Goal: Communication & Community: Share content

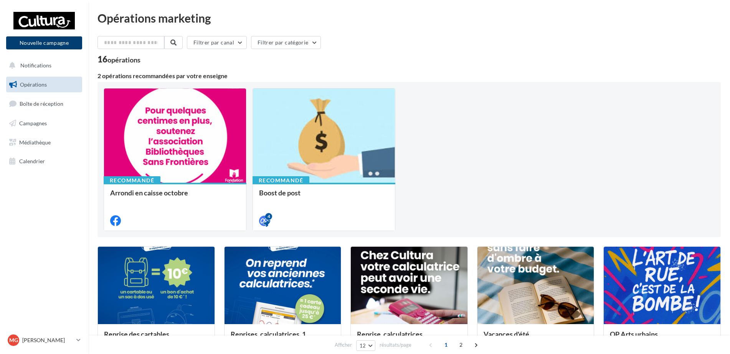
click at [68, 38] on button "Nouvelle campagne" at bounding box center [44, 42] width 76 height 13
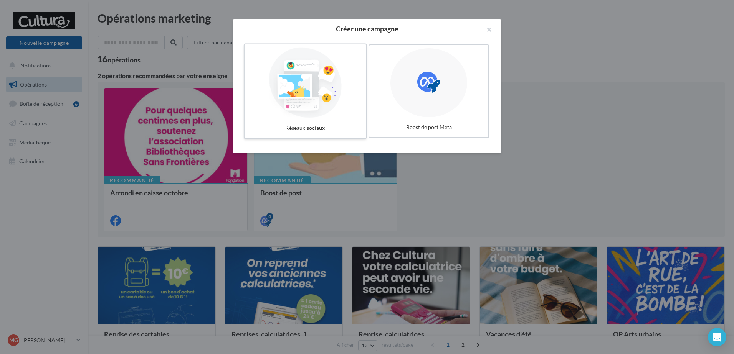
click at [282, 78] on div at bounding box center [304, 83] width 115 height 71
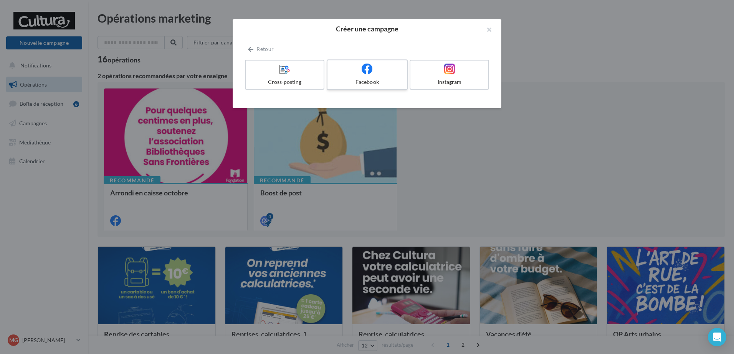
click at [394, 68] on div at bounding box center [366, 69] width 73 height 12
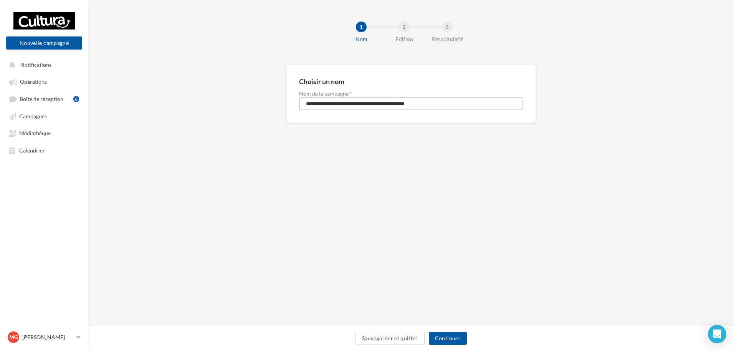
click at [358, 102] on input "**********" at bounding box center [411, 103] width 224 height 13
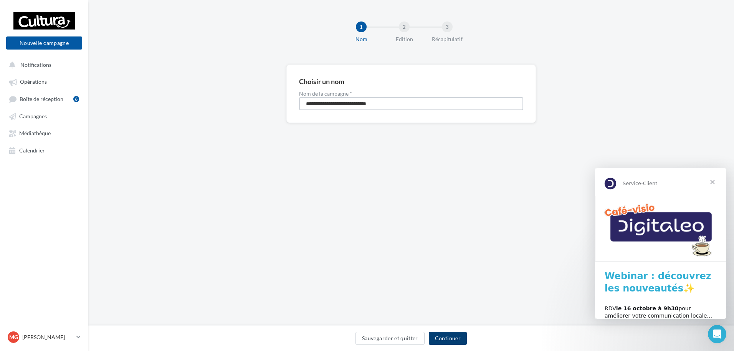
type input "**********"
click at [450, 337] on button "Continuer" at bounding box center [448, 337] width 38 height 13
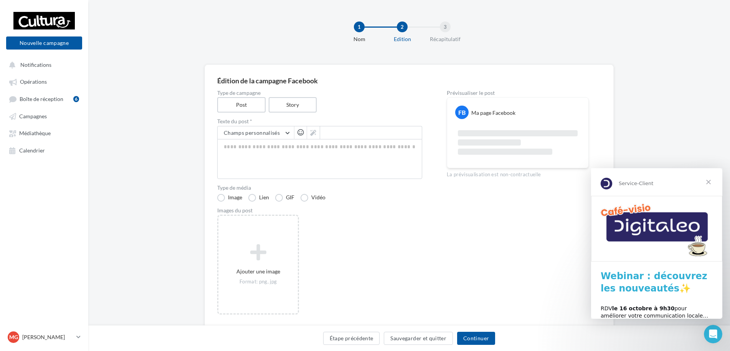
click at [707, 180] on span "Fermer" at bounding box center [708, 182] width 28 height 28
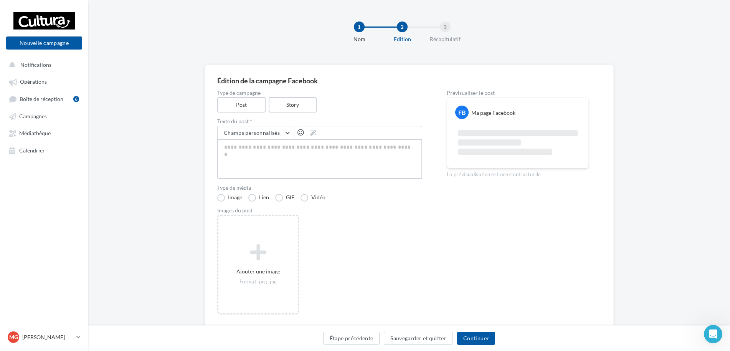
click at [260, 159] on textarea at bounding box center [319, 159] width 205 height 40
click at [254, 160] on textarea at bounding box center [319, 159] width 205 height 40
click at [320, 166] on textarea at bounding box center [319, 159] width 205 height 40
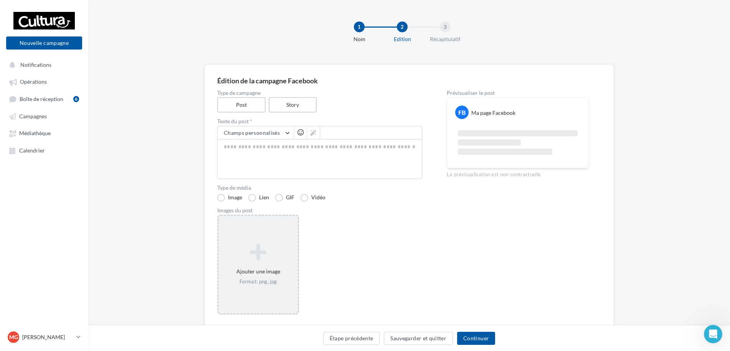
click at [263, 247] on icon at bounding box center [257, 252] width 73 height 18
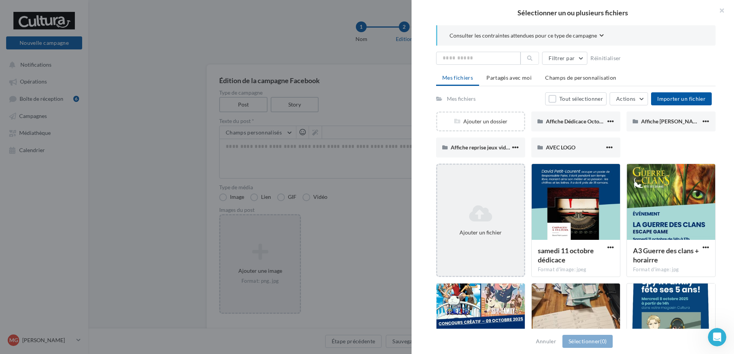
click at [487, 226] on div "Ajouter un fichier" at bounding box center [480, 220] width 87 height 38
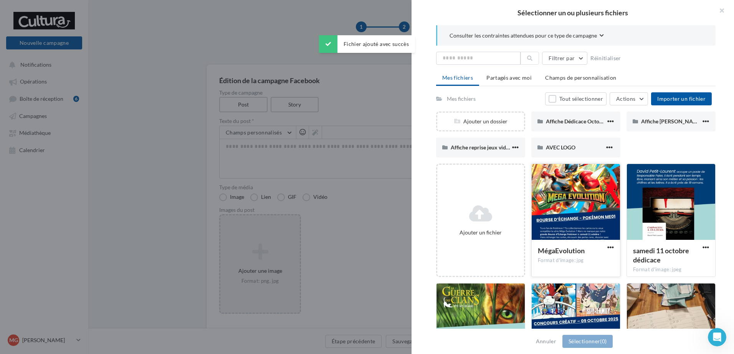
click at [581, 207] on div at bounding box center [575, 202] width 88 height 77
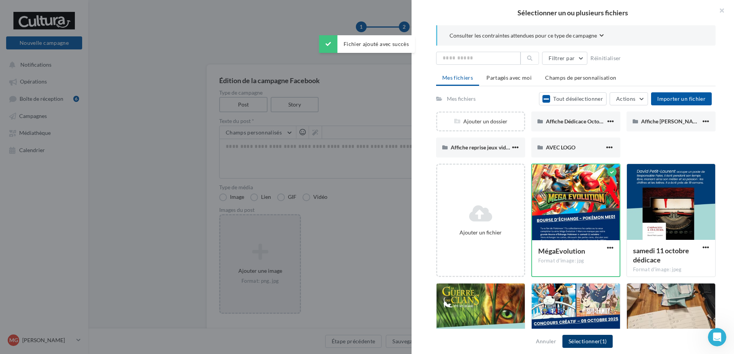
click at [585, 343] on button "Sélectionner (1)" at bounding box center [587, 341] width 50 height 13
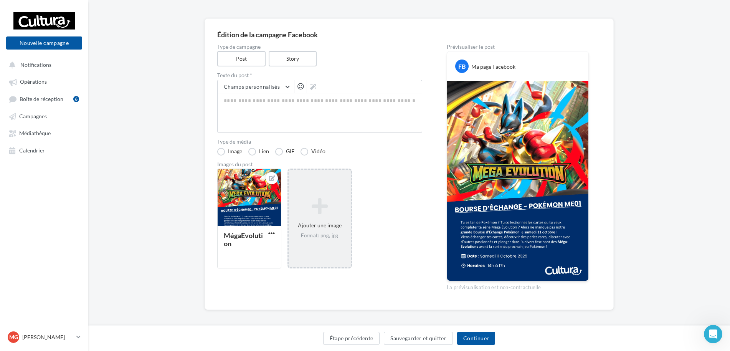
scroll to position [50, 0]
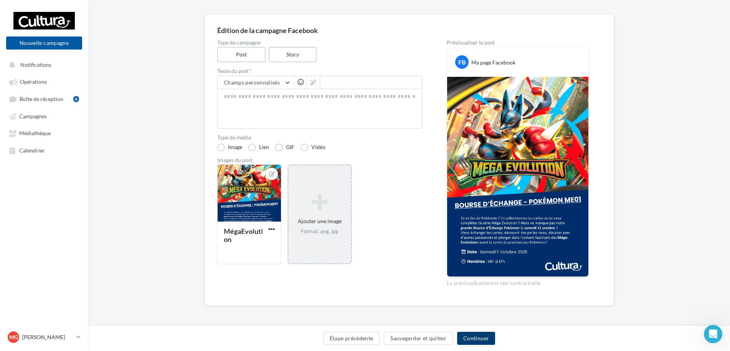
click at [485, 341] on button "Continuer" at bounding box center [476, 337] width 38 height 13
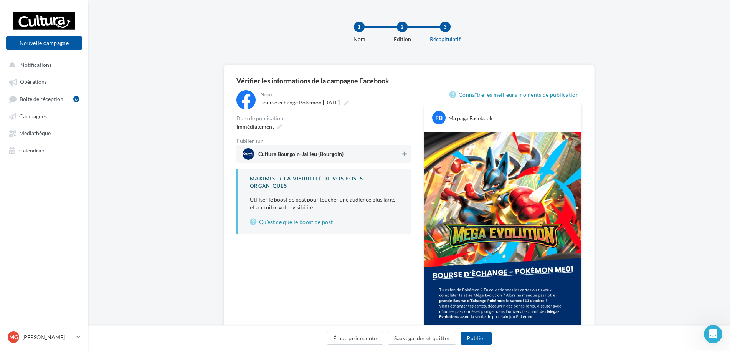
click at [404, 152] on icon at bounding box center [404, 153] width 5 height 5
click at [481, 333] on button "Publier" at bounding box center [475, 337] width 31 height 13
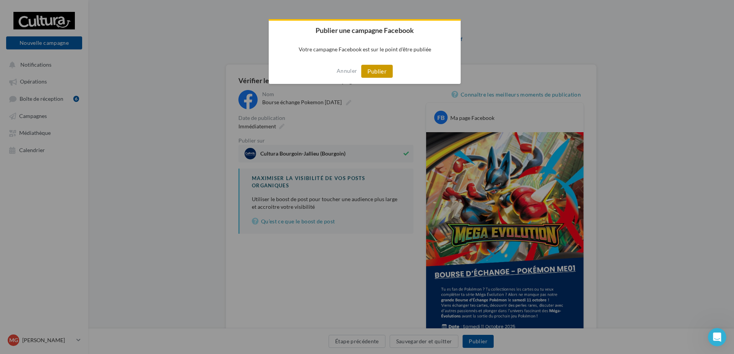
click at [379, 69] on button "Publier" at bounding box center [376, 71] width 31 height 13
